Goal: Task Accomplishment & Management: Manage account settings

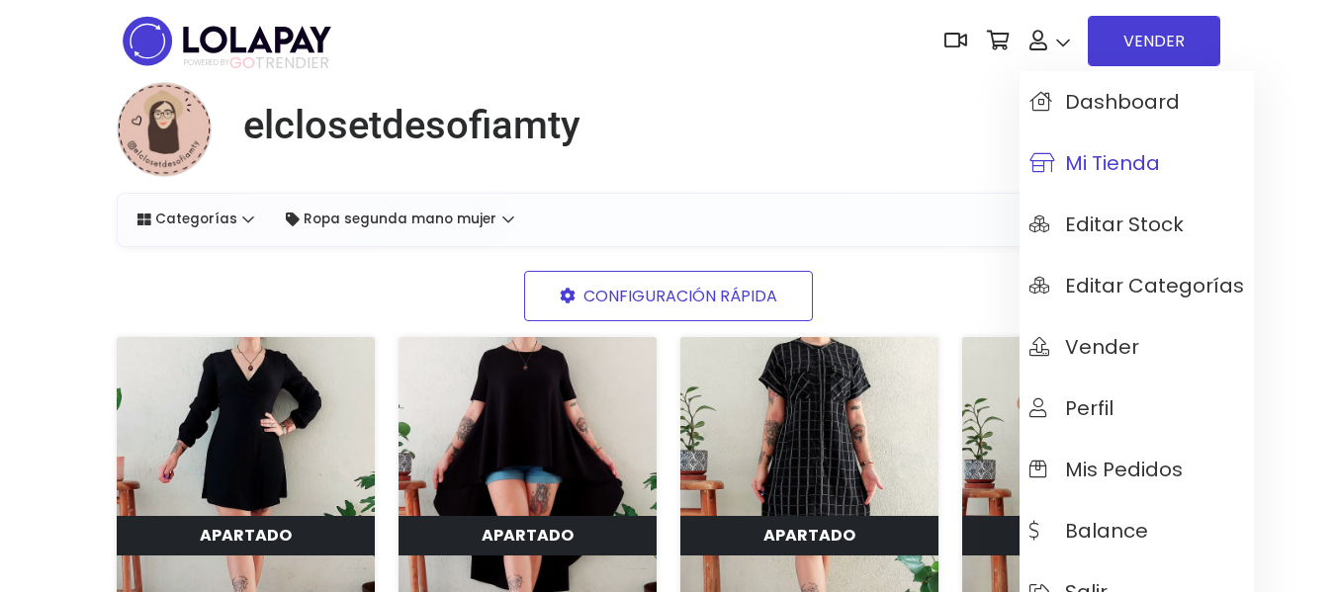
click at [658, 161] on span "Mi tienda" at bounding box center [1094, 163] width 131 height 22
click at [1059, 104] on span "Dashboard" at bounding box center [1104, 102] width 150 height 22
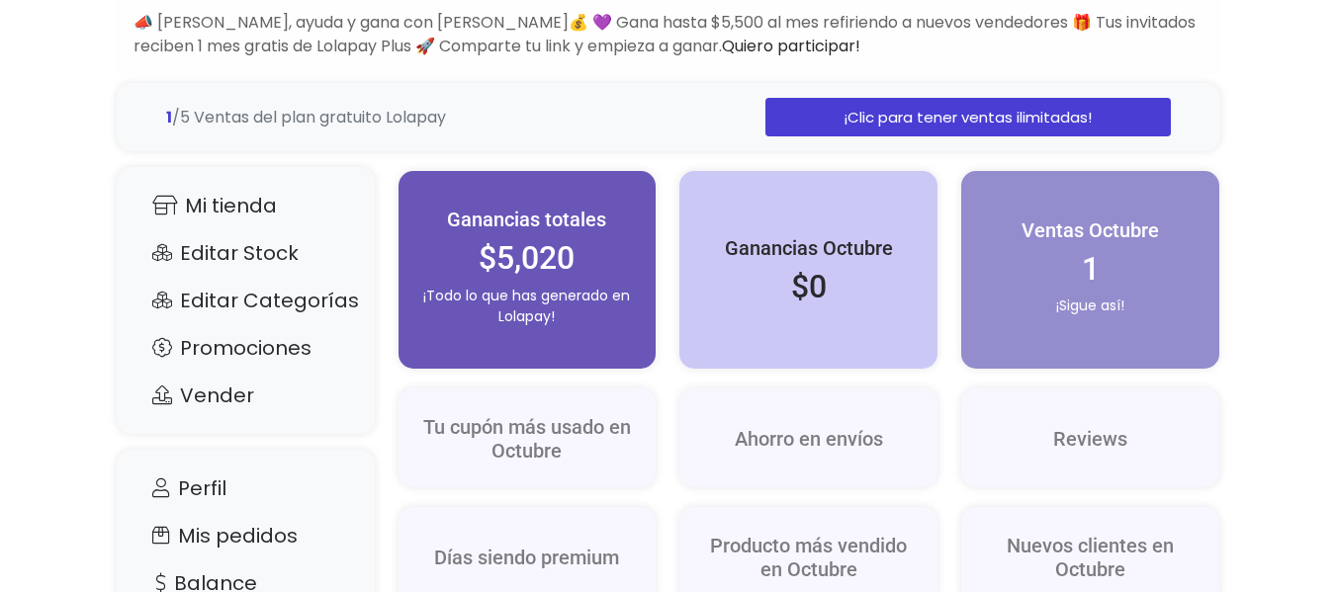
scroll to position [198, 0]
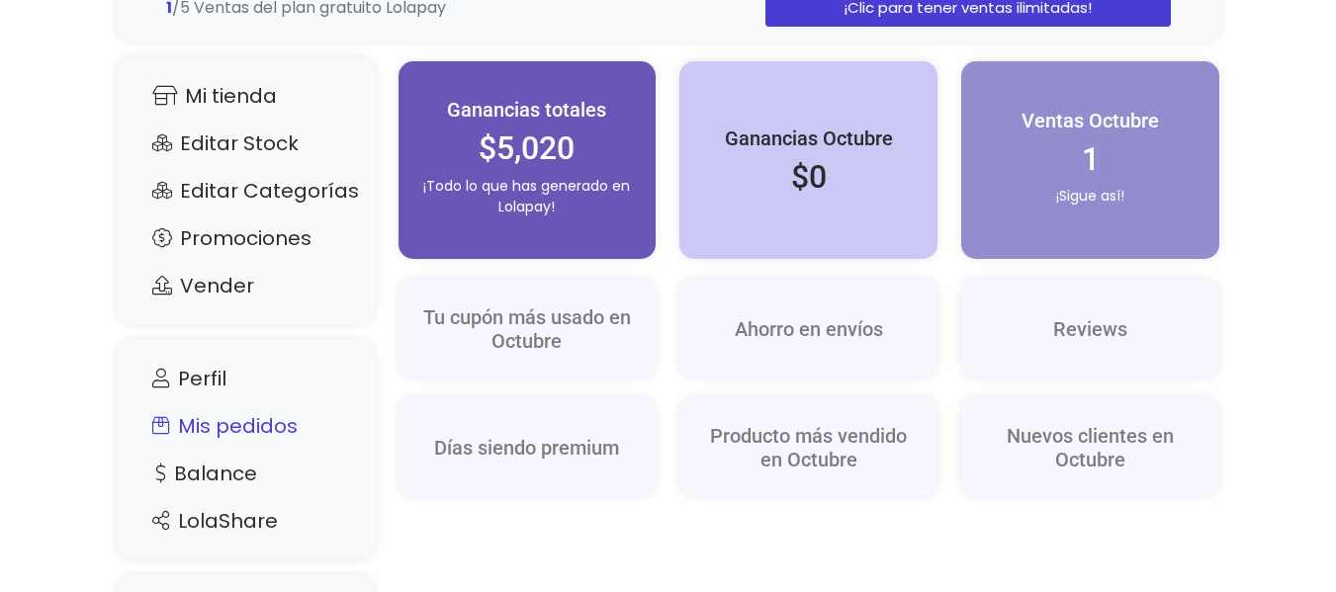
click at [227, 423] on link "Mis pedidos" at bounding box center [245, 426] width 219 height 38
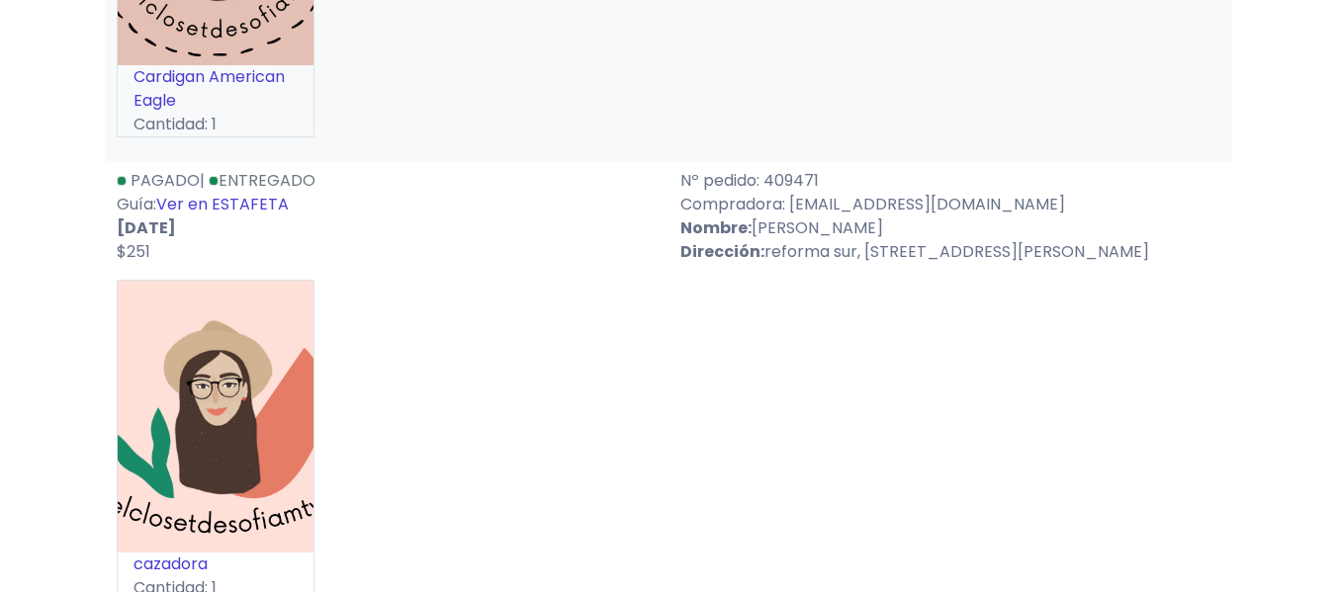
scroll to position [2670, 0]
